Goal: Transaction & Acquisition: Purchase product/service

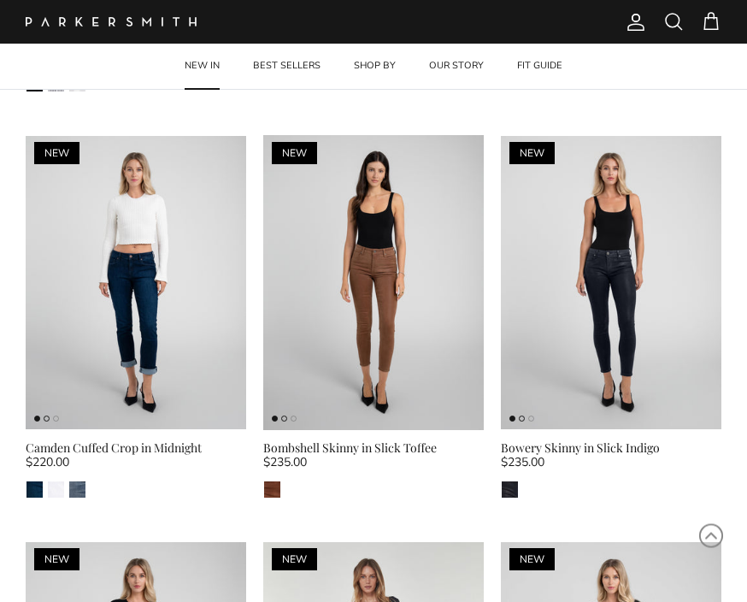
scroll to position [1278, 0]
click at [448, 439] on link "Bombshell Skinny in Slick Toffee $235.00 Slick Toffee" at bounding box center [373, 469] width 221 height 61
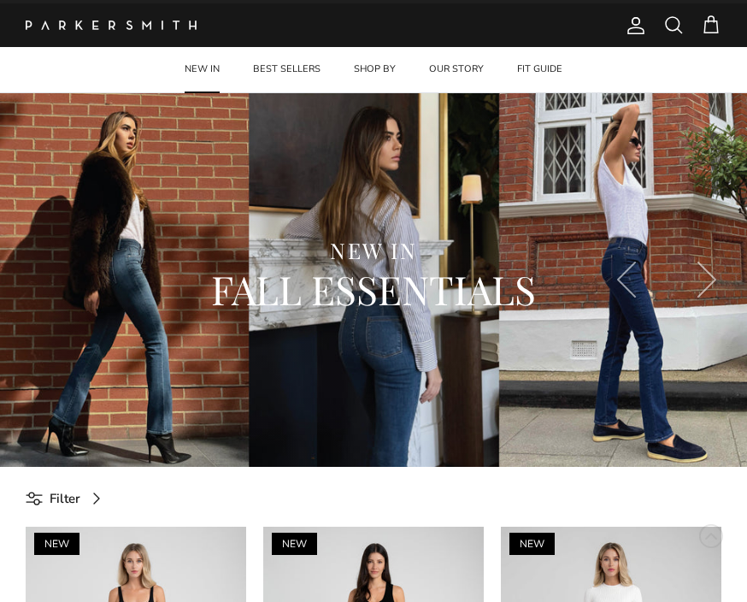
scroll to position [0, 0]
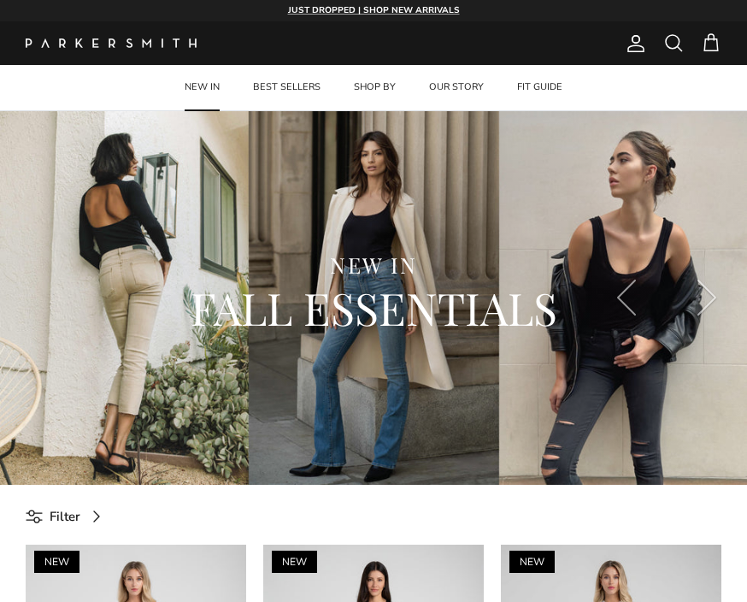
click at [528, 323] on h2 "FALL ESSENTIALS" at bounding box center [373, 307] width 593 height 57
click at [472, 304] on h2 "FALL ESSENTIALS" at bounding box center [373, 307] width 593 height 57
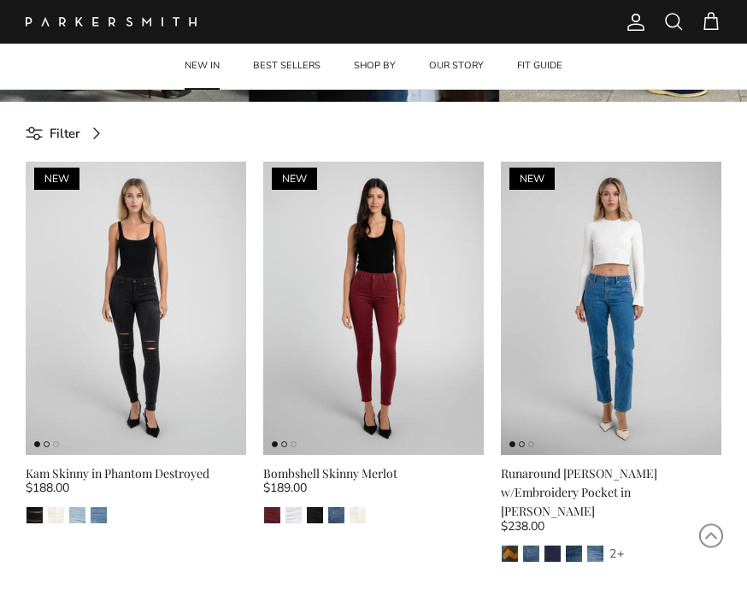
scroll to position [383, 0]
click at [100, 139] on span at bounding box center [96, 133] width 21 height 21
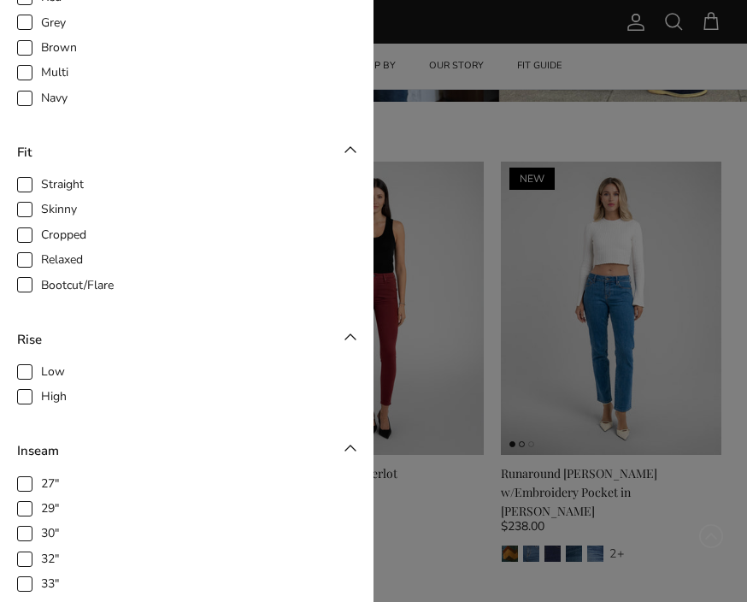
scroll to position [281, 0]
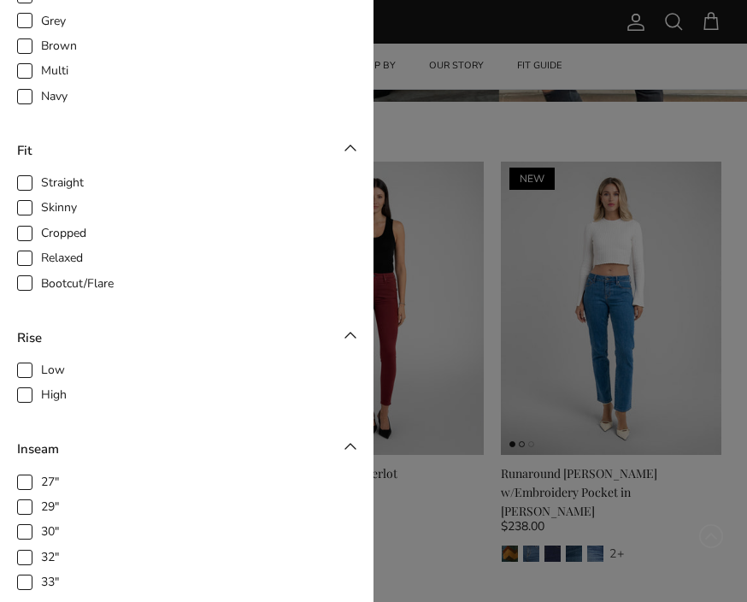
click at [40, 386] on label "High" at bounding box center [186, 395] width 339 height 19
click at [40, 386] on input "High" at bounding box center [41, 387] width 2 height 2
checkbox input "true"
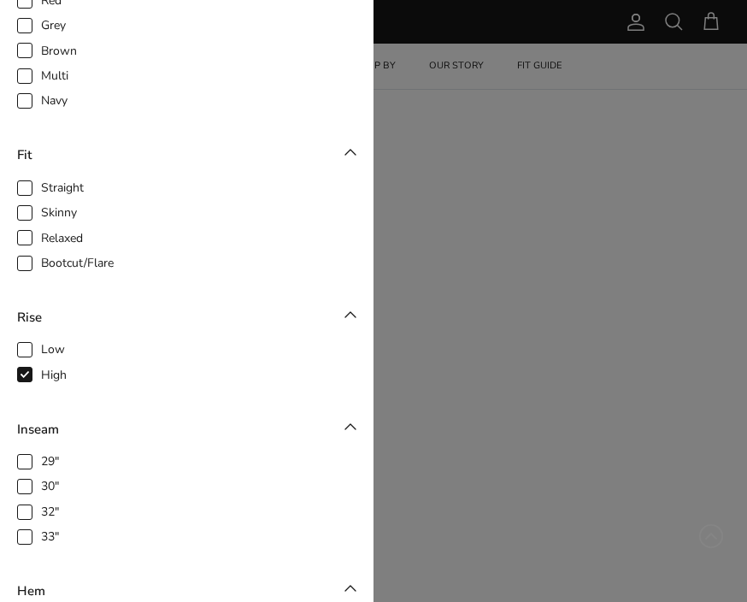
scroll to position [406, 0]
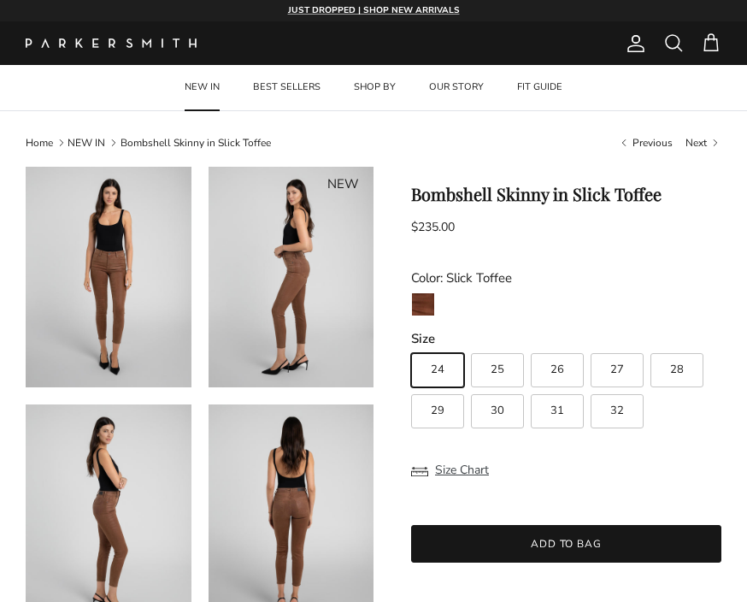
click at [503, 409] on span "30" at bounding box center [498, 410] width 14 height 11
click at [411, 346] on input "30" at bounding box center [410, 345] width 1 height 1
radio input "true"
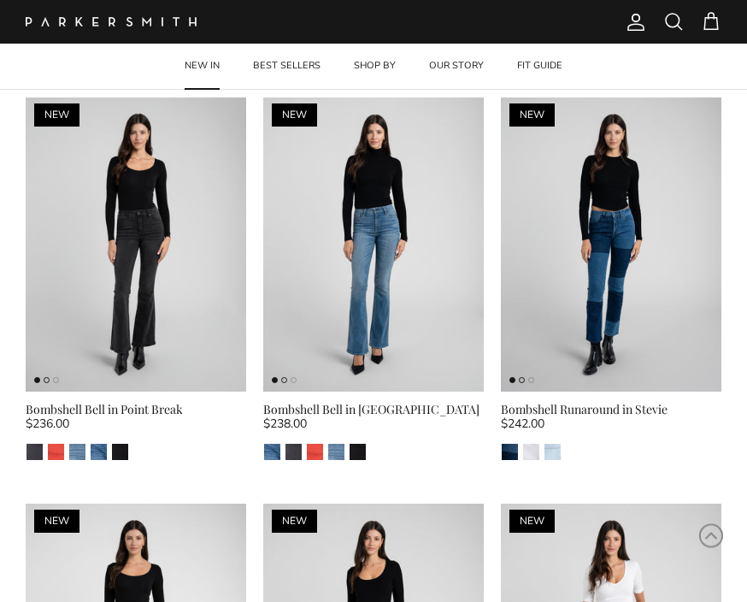
scroll to position [878, 0]
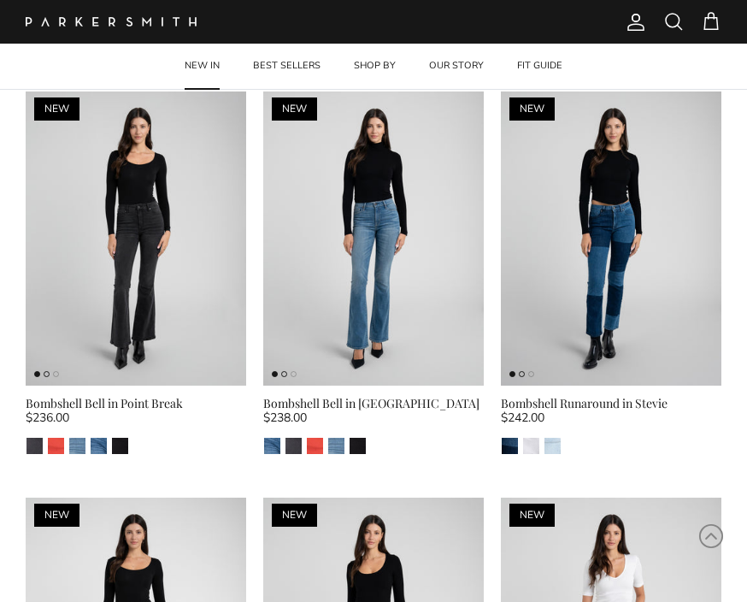
click at [407, 192] on img at bounding box center [373, 238] width 221 height 294
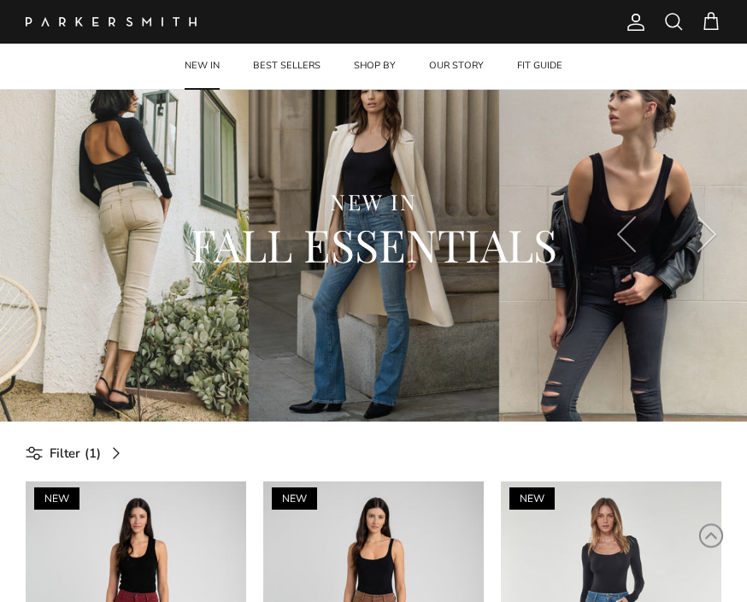
scroll to position [0, 0]
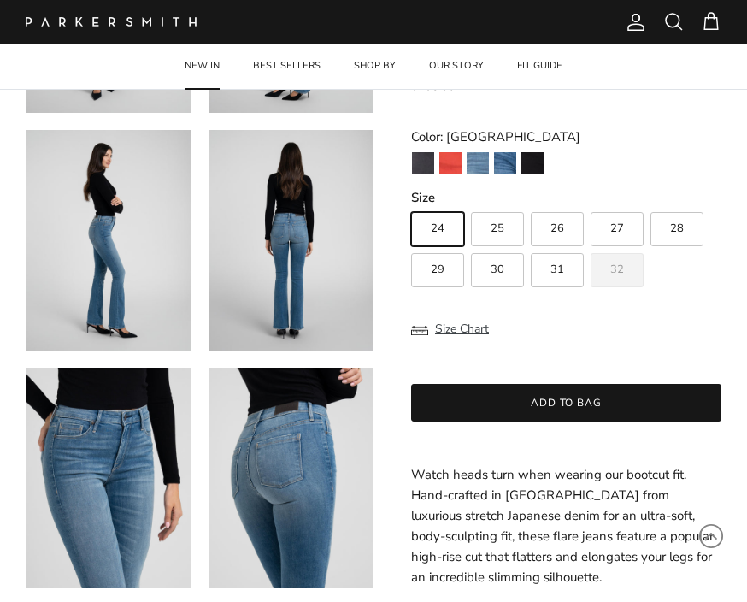
scroll to position [282, 0]
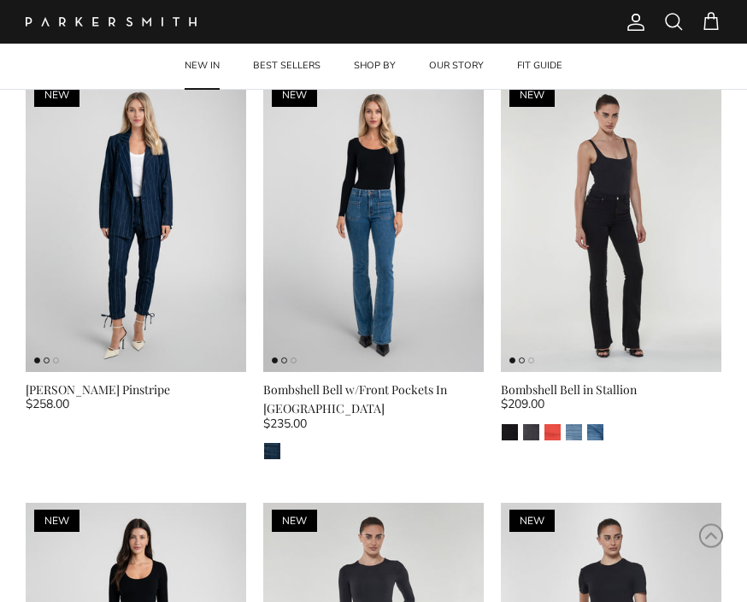
scroll to position [3405, 0]
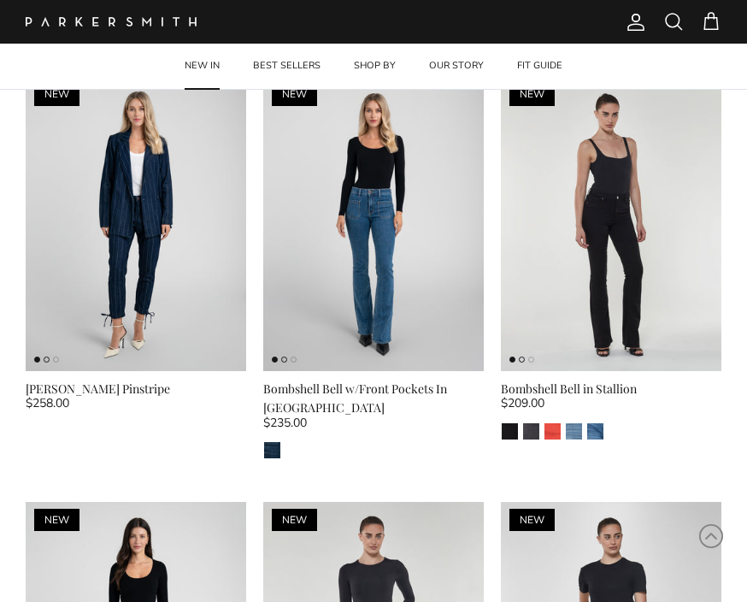
click at [167, 161] on img at bounding box center [136, 224] width 221 height 294
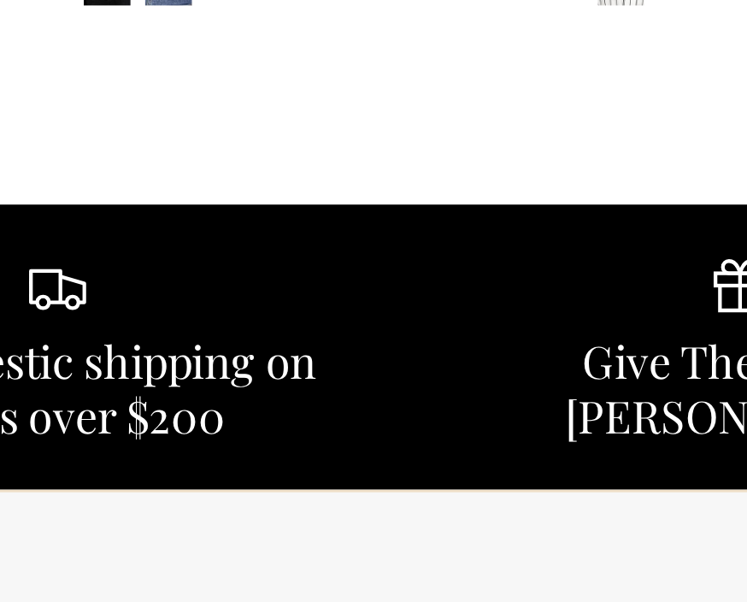
scroll to position [1133, 0]
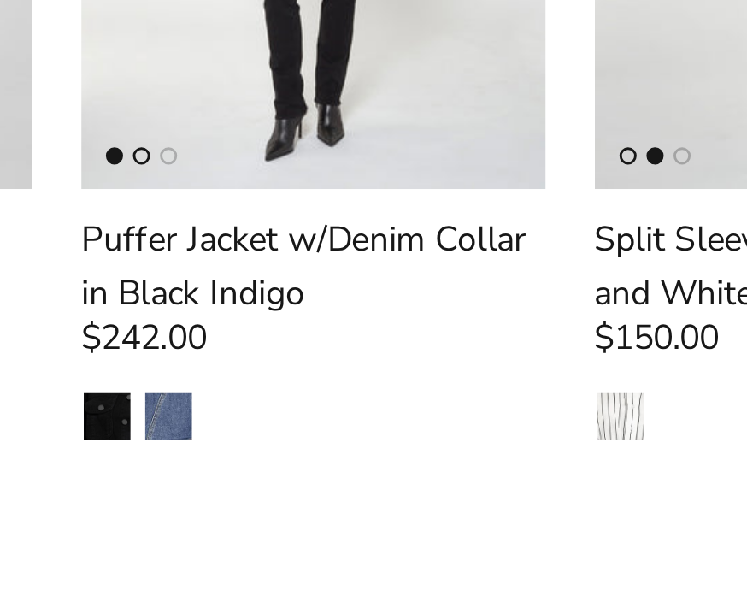
click at [382, 291] on div "Puffer Jacket w/Denim Collar in Black Indigo" at bounding box center [463, 310] width 162 height 38
